Goal: Book appointment/travel/reservation

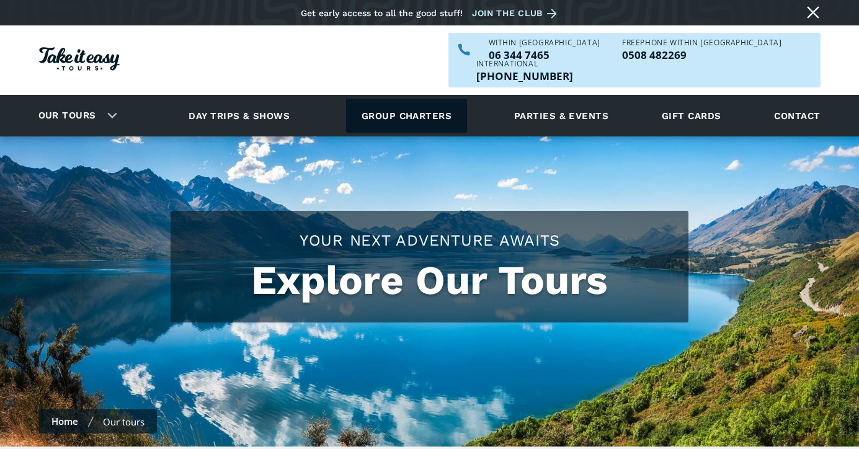
click at [420, 99] on link "Group charters" at bounding box center [406, 116] width 121 height 34
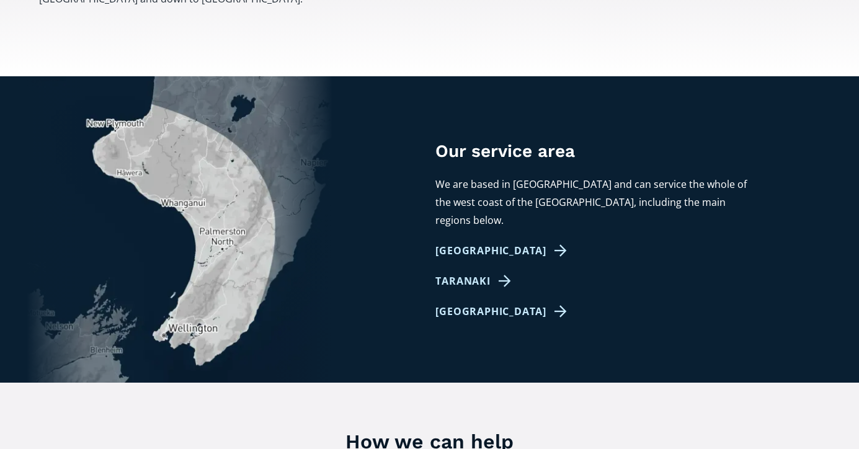
scroll to position [672, 0]
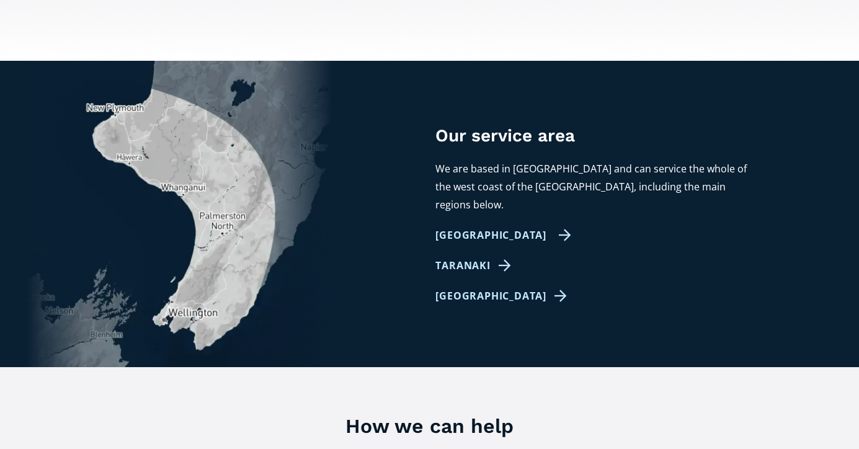
click at [505, 226] on link "[GEOGRAPHIC_DATA]" at bounding box center [503, 235] width 136 height 18
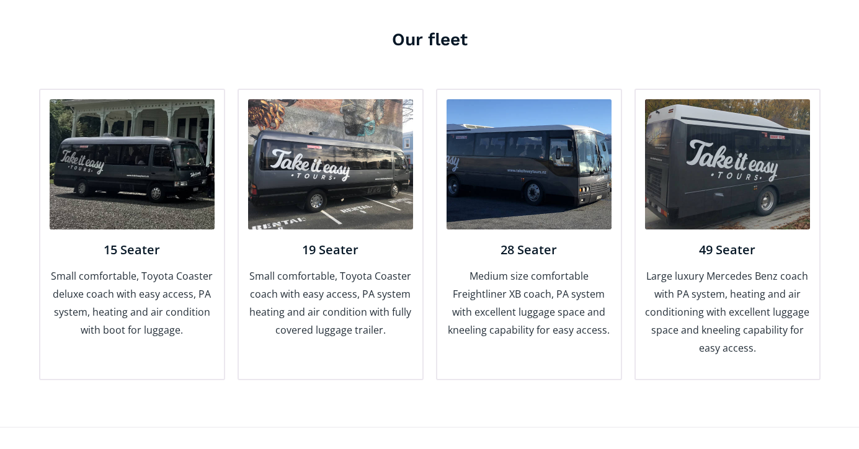
scroll to position [1358, 0]
